Goal: Ask a question: Seek information or help from site administrators or community

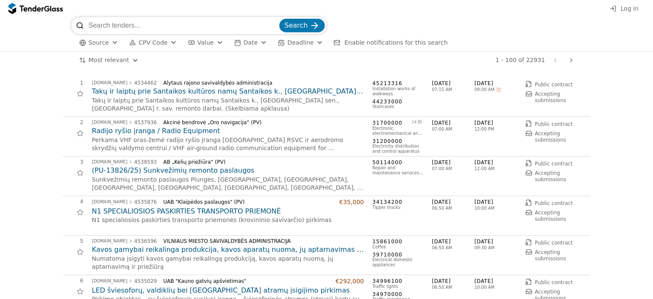
click at [622, 9] on div "Log in" at bounding box center [326, 8] width 653 height 17
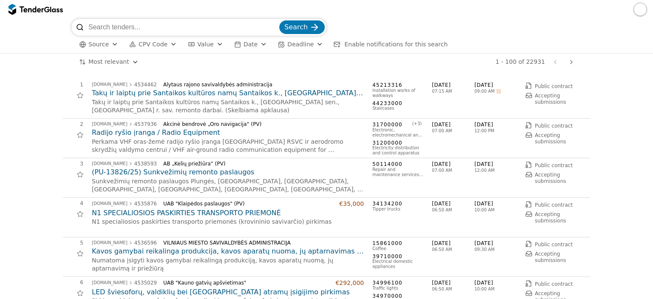
click at [209, 33] on input "search" at bounding box center [182, 27] width 189 height 17
click at [207, 32] on input "search" at bounding box center [182, 27] width 189 height 17
type input "LED ektanų nuoma"
click at [279, 20] on button "Search" at bounding box center [301, 27] width 45 height 14
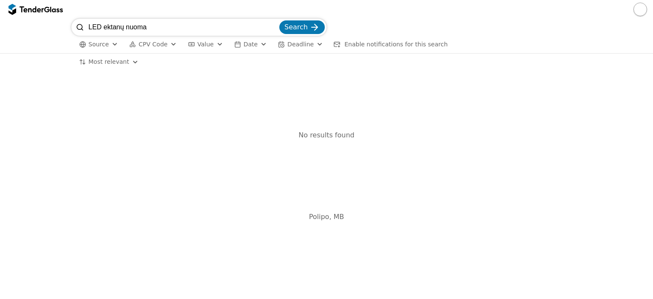
drag, startPoint x: 146, startPoint y: 29, endPoint x: 110, endPoint y: 30, distance: 35.7
click at [110, 30] on input "LED ektanų nuoma" at bounding box center [182, 27] width 189 height 17
type input "LED ekran"
click at [279, 20] on button "Search" at bounding box center [301, 27] width 45 height 14
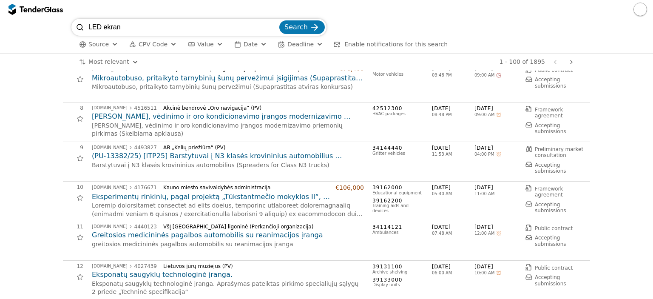
scroll to position [255, 0]
click at [640, 6] on button "button" at bounding box center [640, 10] width 14 height 14
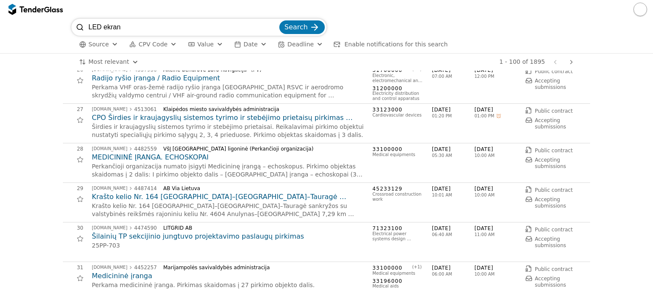
scroll to position [1020, 0]
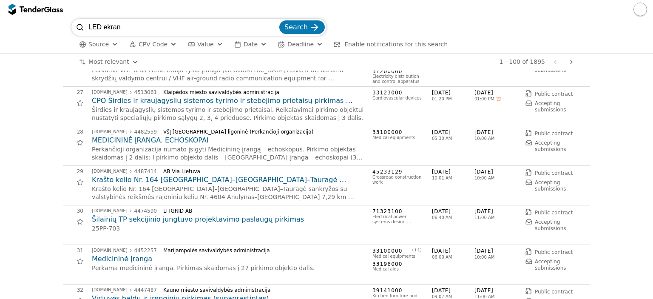
drag, startPoint x: 136, startPoint y: 26, endPoint x: 71, endPoint y: 25, distance: 65.4
click at [71, 25] on div "LED ekran Search Source CPV Code Type Buyer Value Date Deadline Enable notifica…" at bounding box center [326, 36] width 644 height 34
type input "rengini"
click at [279, 20] on button "Search" at bounding box center [301, 27] width 45 height 14
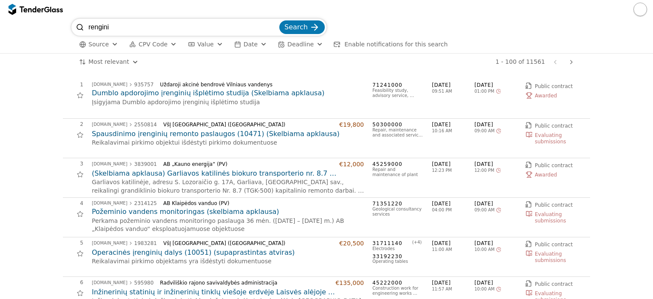
click at [120, 29] on input "rengini" at bounding box center [182, 27] width 189 height 17
type input "r"
type input "tiesioginė transliacija"
click at [279, 20] on button "Search" at bounding box center [301, 27] width 45 height 14
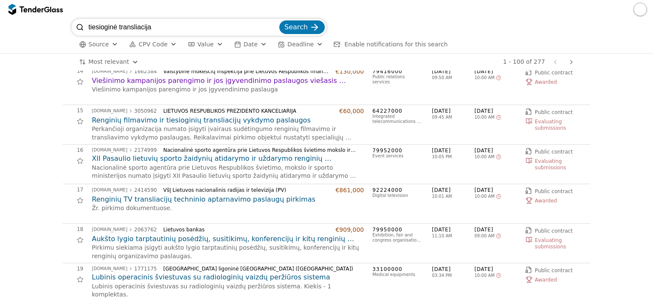
scroll to position [552, 0]
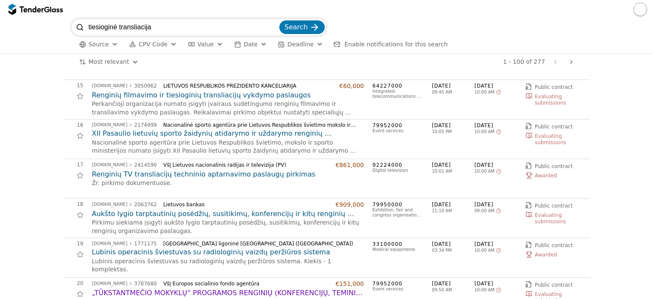
click at [275, 47] on div "button" at bounding box center [281, 44] width 24 height 24
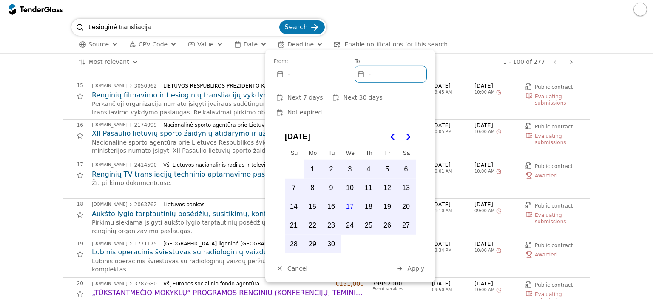
click at [275, 47] on div "button" at bounding box center [281, 44] width 24 height 24
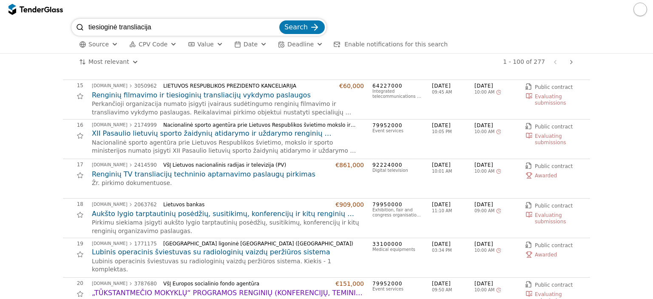
click at [244, 45] on span "Date" at bounding box center [251, 44] width 14 height 7
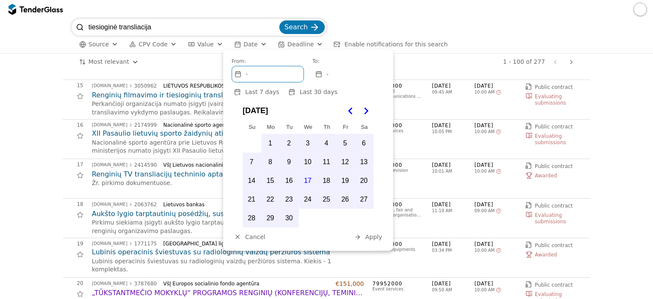
click at [244, 45] on span "Date" at bounding box center [251, 44] width 14 height 7
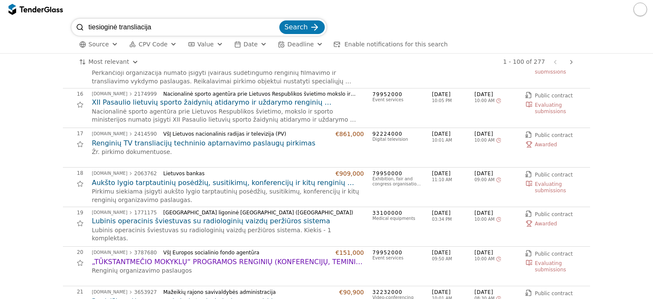
scroll to position [467, 0]
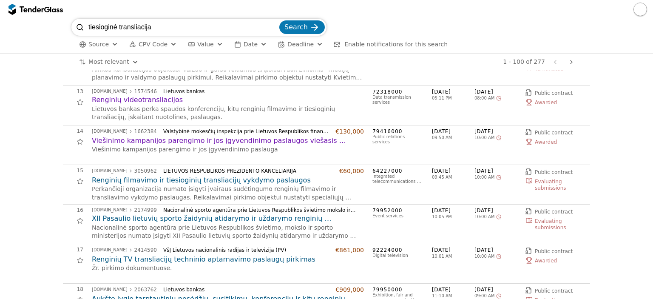
drag, startPoint x: 174, startPoint y: 22, endPoint x: 34, endPoint y: 28, distance: 140.3
click at [34, 28] on div "tiesioginė transliacija Search Source CPV Code Type Buyer Value Date Deadline E…" at bounding box center [326, 36] width 644 height 34
type input "LED ekranų nuoma"
click at [279, 20] on button "Search" at bounding box center [301, 27] width 45 height 14
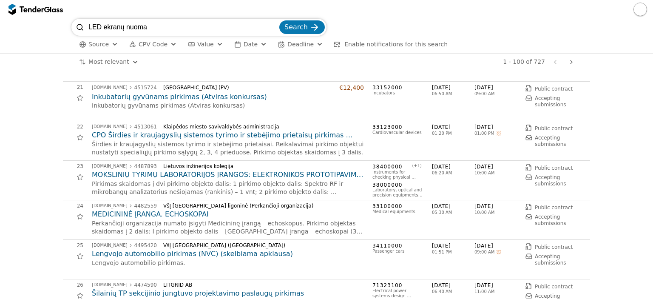
scroll to position [807, 0]
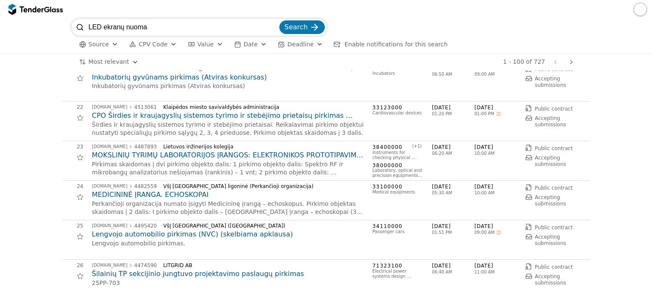
drag, startPoint x: 166, startPoint y: 29, endPoint x: 0, endPoint y: 25, distance: 166.2
click at [0, 25] on div "LED ekranų nuoma Search Source CPV Code Type Buyer Value Date Deadline Enable n…" at bounding box center [326, 36] width 653 height 35
type input "filmavimo paslaugoa"
click at [279, 20] on button "Search" at bounding box center [301, 27] width 45 height 14
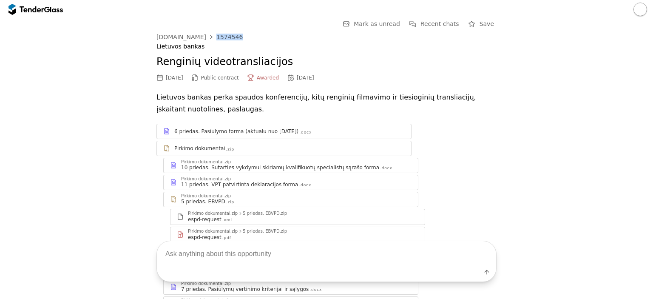
drag, startPoint x: 232, startPoint y: 36, endPoint x: 201, endPoint y: 36, distance: 31.5
click at [201, 36] on div "viesiejipirkimai.lt 1574546" at bounding box center [326, 37] width 340 height 7
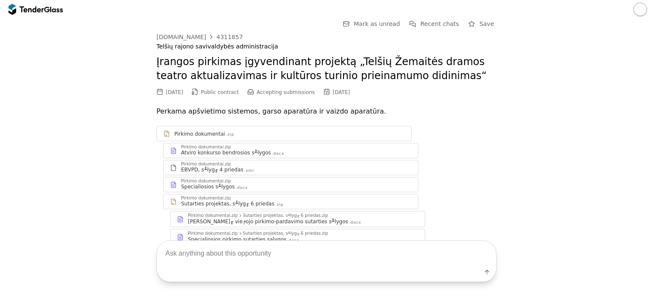
click at [257, 247] on textarea at bounding box center [326, 253] width 339 height 25
type textarea "ka cia perka"
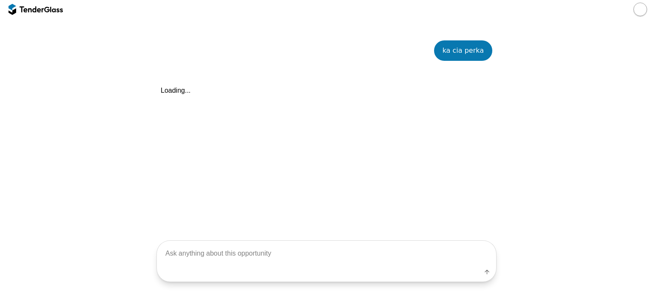
scroll to position [271, 0]
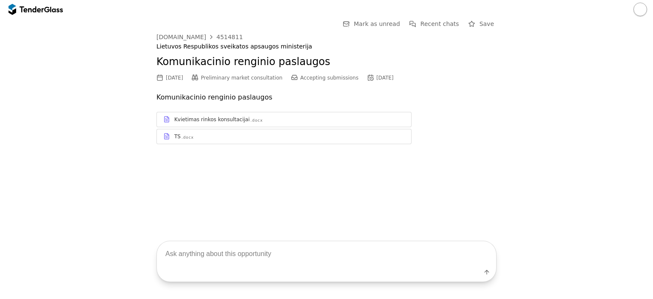
click at [201, 119] on div "Kvietimas rinkos konsultacijai" at bounding box center [211, 119] width 75 height 7
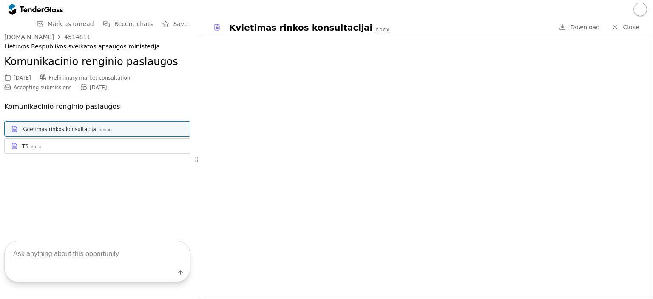
click at [90, 142] on div "TS .docx" at bounding box center [97, 146] width 185 height 11
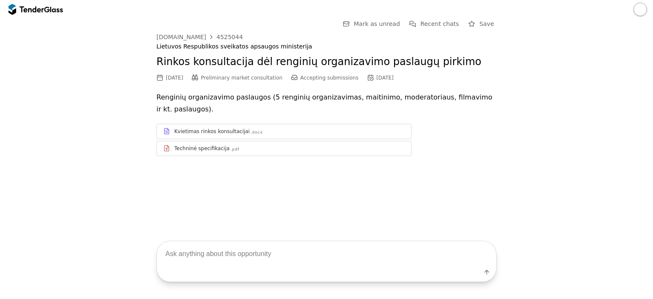
click at [248, 254] on textarea at bounding box center [326, 253] width 339 height 25
type textarea "ka perka"
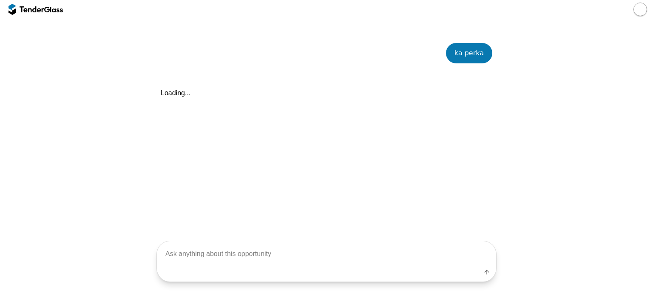
scroll to position [148, 0]
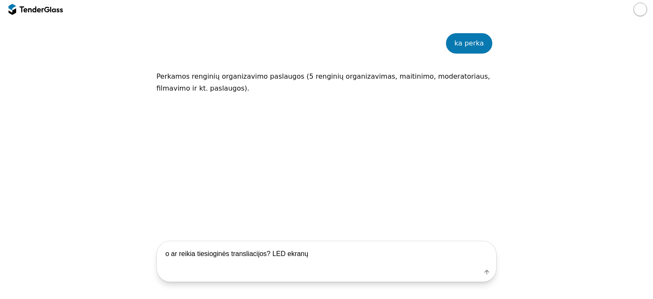
type textarea "o ar reikia tiesioginės transliacijos? LED ekranų?"
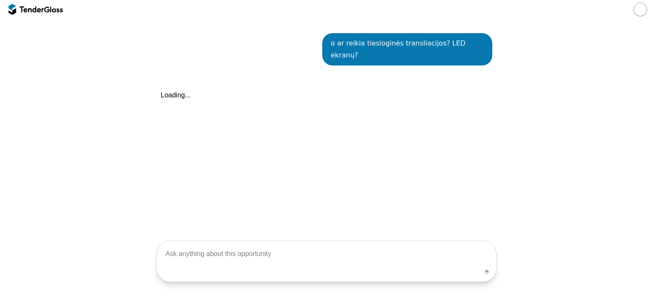
scroll to position [231, 0]
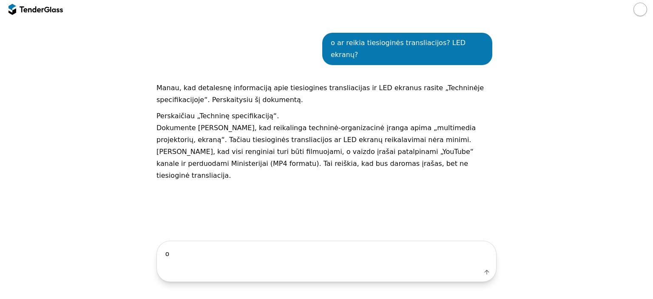
type textarea "o"
type textarea "papasakok daugiau kokie renginiai"
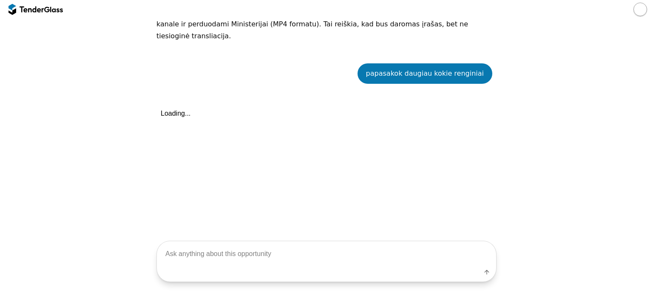
scroll to position [377, 0]
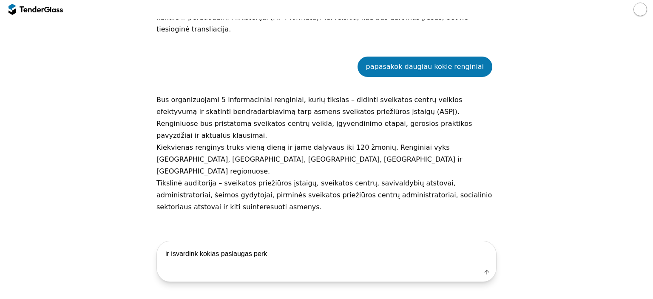
type textarea "ir isvardink kokias paslaugas perka"
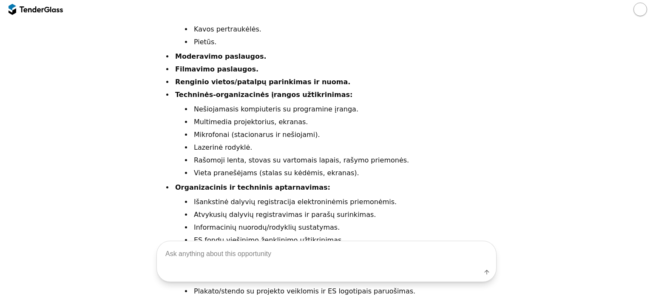
scroll to position [716, 0]
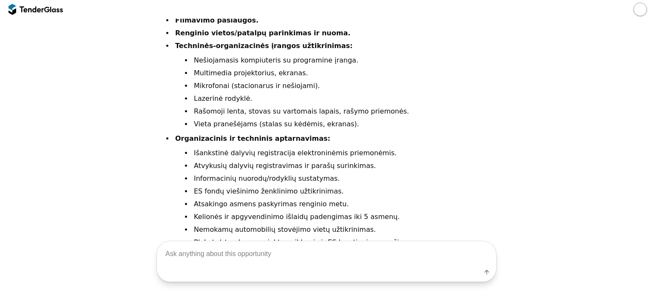
click at [287, 261] on textarea at bounding box center [326, 253] width 339 height 25
type textarea "reikalavimai tiekejui? ar galima teikti rik filmavimo ir techninio aptarnavimo …"
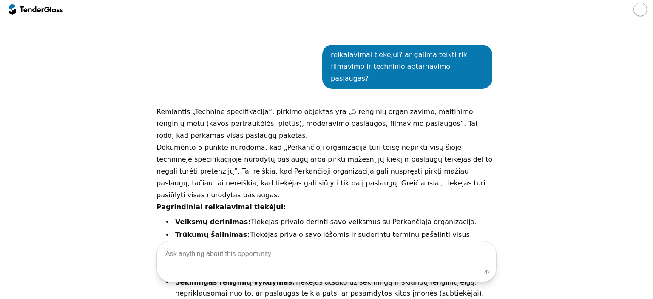
scroll to position [1008, 0]
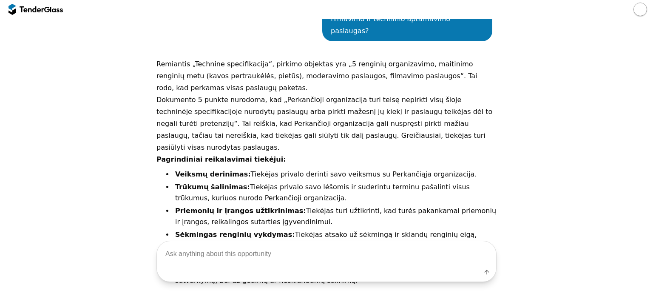
click at [277, 258] on textarea at bounding box center [326, 253] width 339 height 25
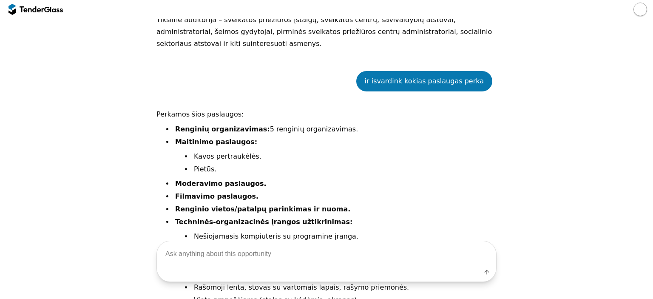
scroll to position [583, 0]
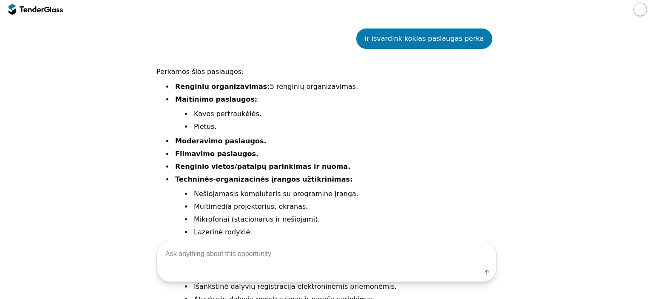
click at [168, 66] on div "Perkamos šios paslaugos: Renginių organizavimas: 5 renginių organizavimas. Mait…" at bounding box center [326, 233] width 340 height 335
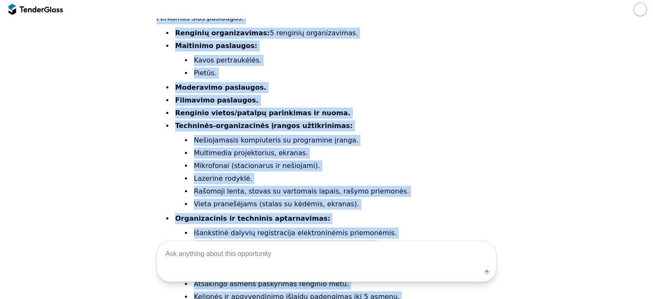
scroll to position [711, 0]
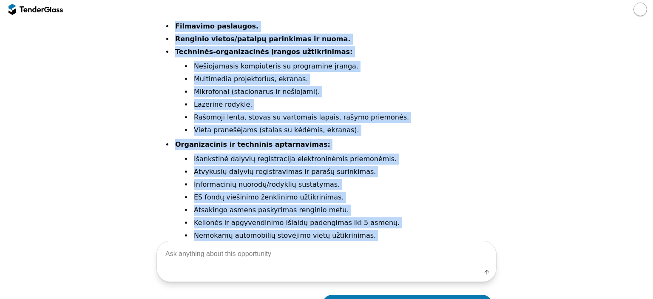
drag, startPoint x: 153, startPoint y: 23, endPoint x: 445, endPoint y: 213, distance: 348.2
click at [445, 213] on div "Perkamos šios paslaugos: Renginių organizavimas: 5 renginių organizavimas. Mait…" at bounding box center [326, 105] width 340 height 335
copy div "Loremips dolo sitametco: Adipisci elitseddoeius: 1 temporin utlaboreetdol. Magn…"
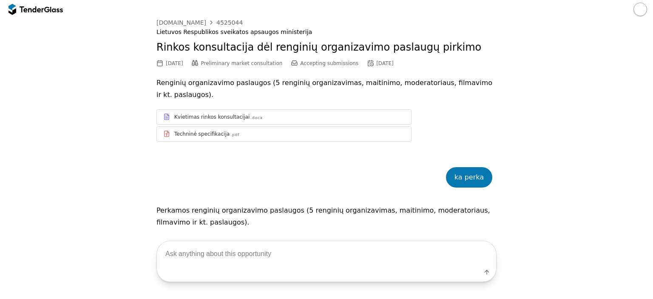
scroll to position [0, 0]
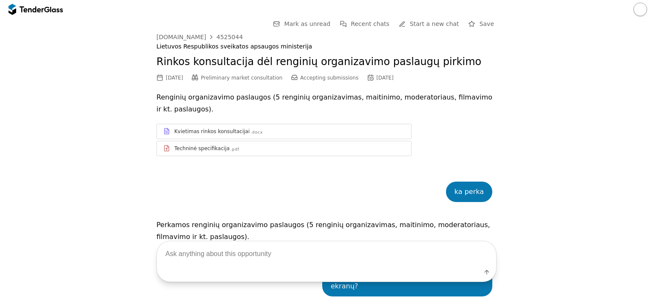
click at [219, 35] on div "4525044" at bounding box center [229, 37] width 26 height 6
click at [268, 266] on textarea at bounding box center [326, 253] width 339 height 25
type textarea "nesuprantu jie cia [PERSON_NAME] konsultacija? ne renginiu organizavima?"
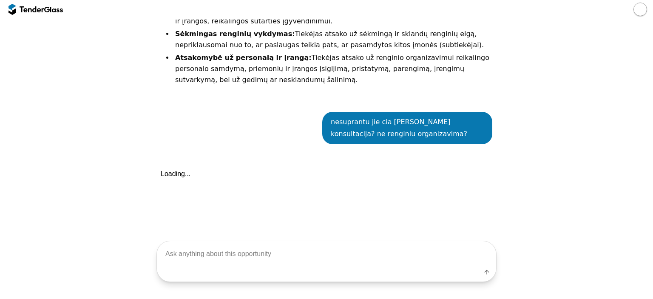
scroll to position [1216, 0]
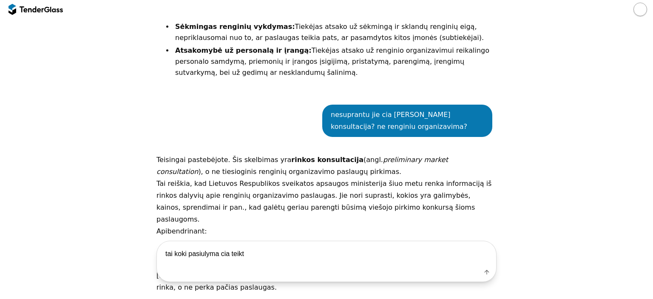
type textarea "tai koki pasiulyma cia teikti"
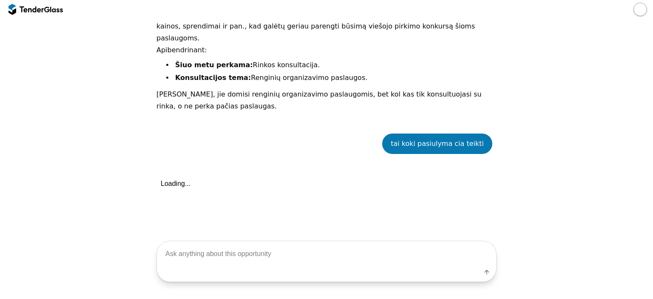
scroll to position [1414, 0]
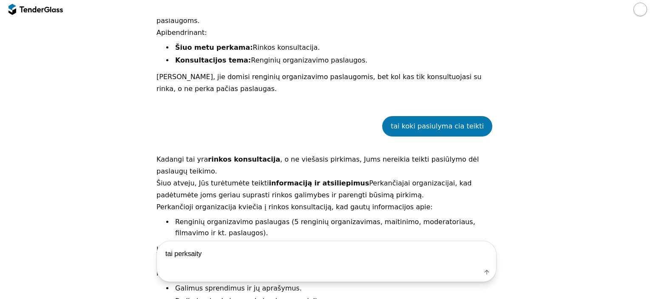
type textarea "tai perksaityk"
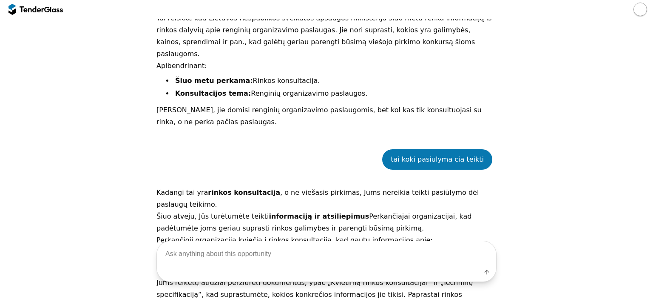
scroll to position [1271, 0]
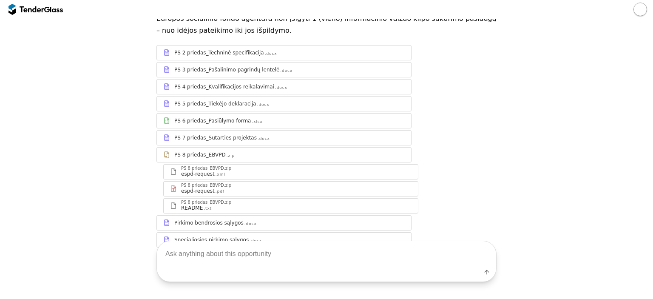
scroll to position [85, 0]
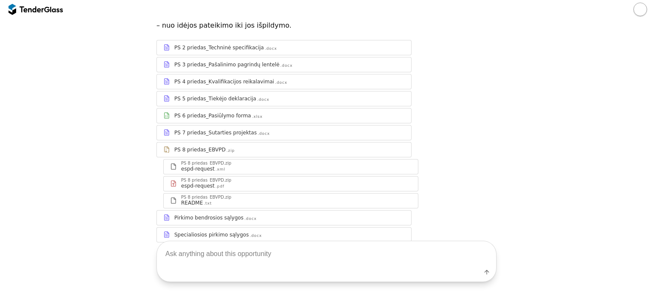
click at [261, 261] on textarea at bounding box center [326, 253] width 339 height 25
type textarea "papasakok ką [PERSON_NAME]"
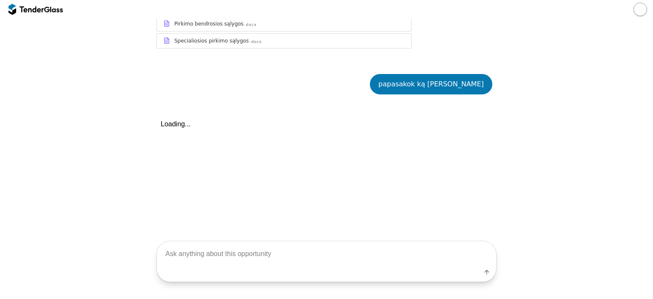
scroll to position [320, 0]
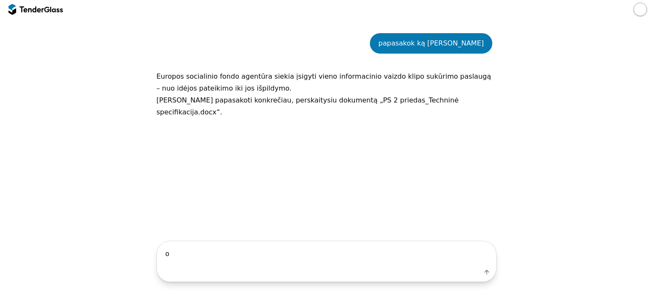
type textarea "ok"
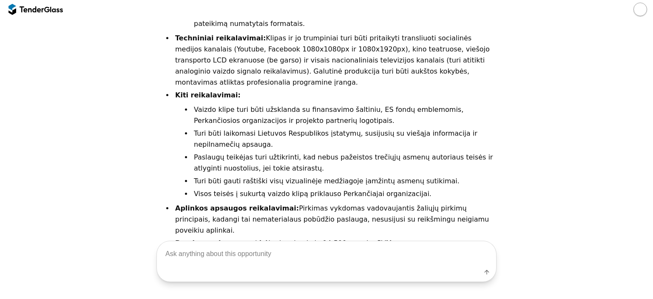
scroll to position [913, 0]
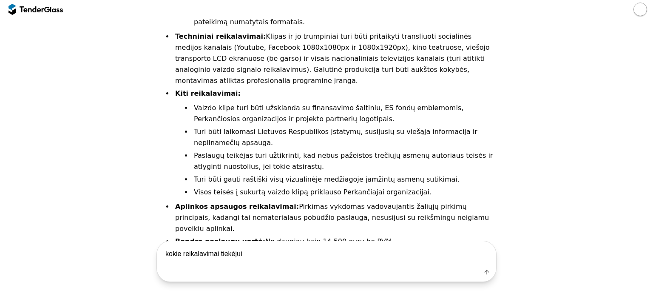
type textarea "kokie reikalavimai tiekėjui?"
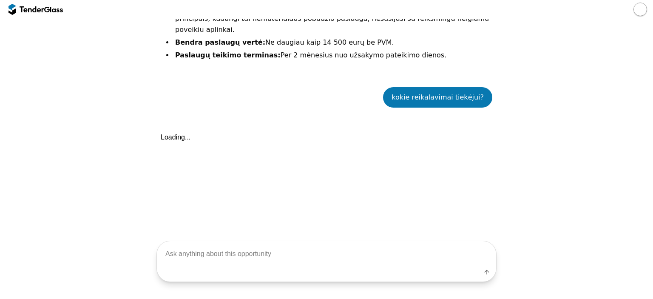
scroll to position [1121, 0]
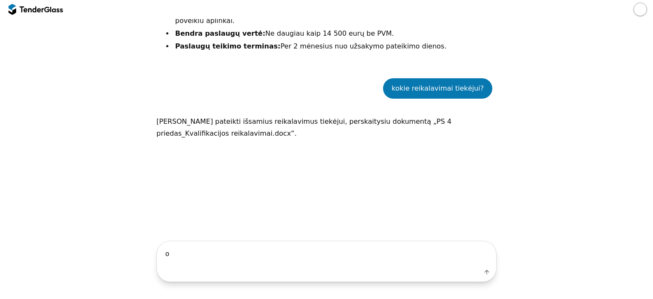
type textarea "ok"
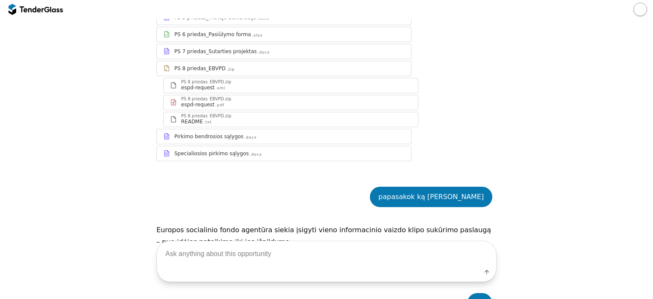
scroll to position [170, 0]
